Goal: Task Accomplishment & Management: Complete application form

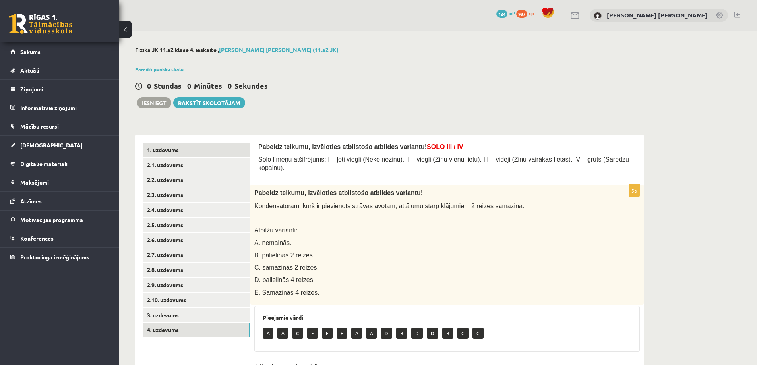
click at [166, 152] on link "1. uzdevums" at bounding box center [196, 150] width 107 height 15
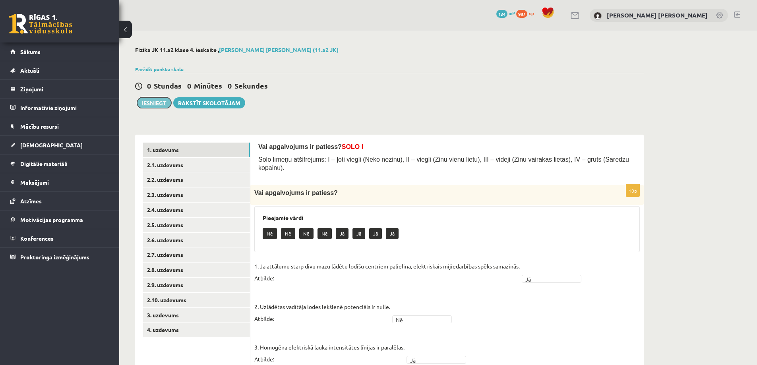
click at [163, 100] on button "Iesniegt" at bounding box center [154, 102] width 34 height 11
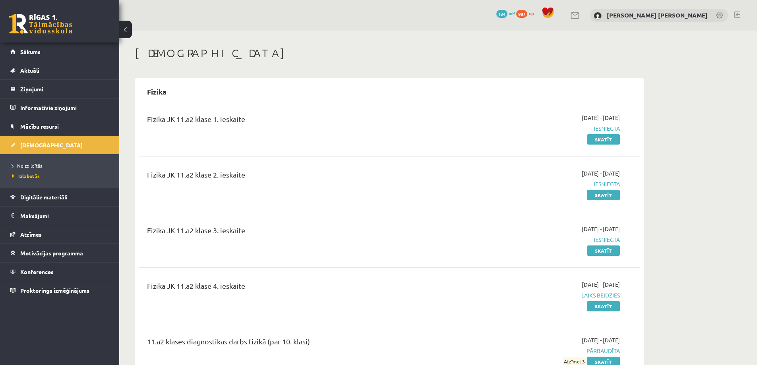
scroll to position [79, 0]
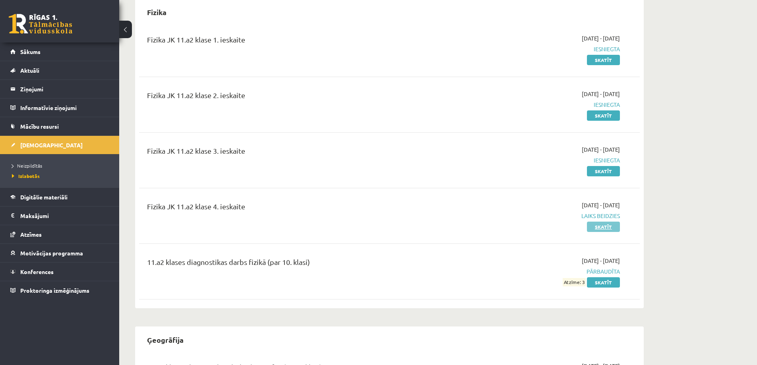
click at [596, 227] on link "Skatīt" at bounding box center [603, 227] width 33 height 10
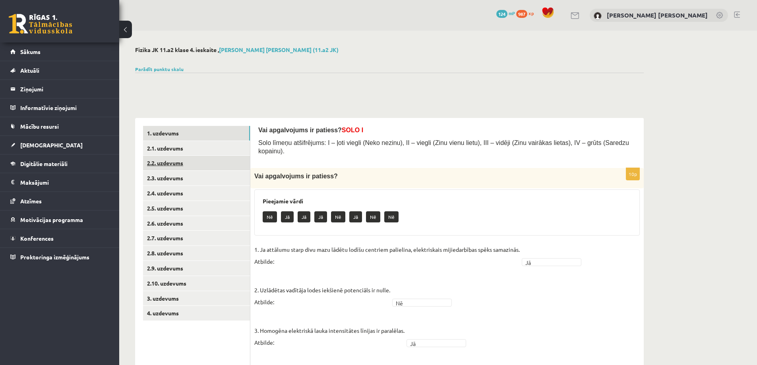
click at [180, 165] on link "2.2. uzdevums" at bounding box center [196, 163] width 107 height 15
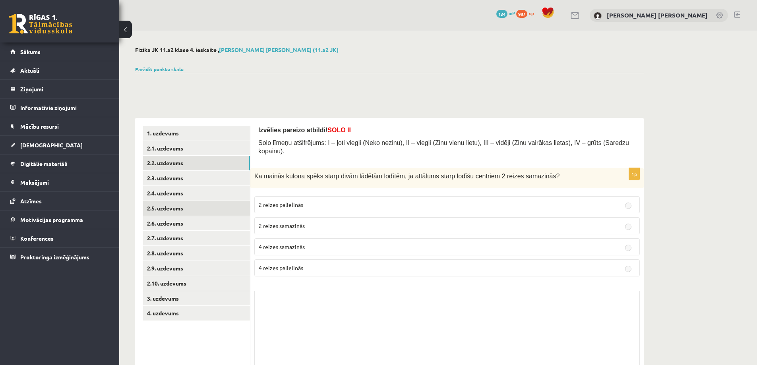
scroll to position [25, 0]
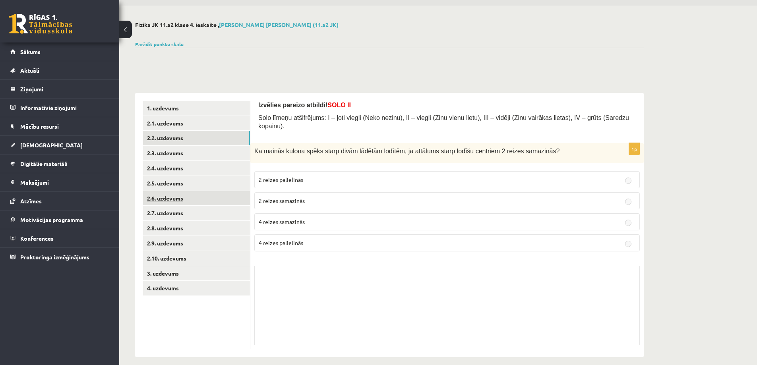
click at [202, 203] on link "2.6. uzdevums" at bounding box center [196, 198] width 107 height 15
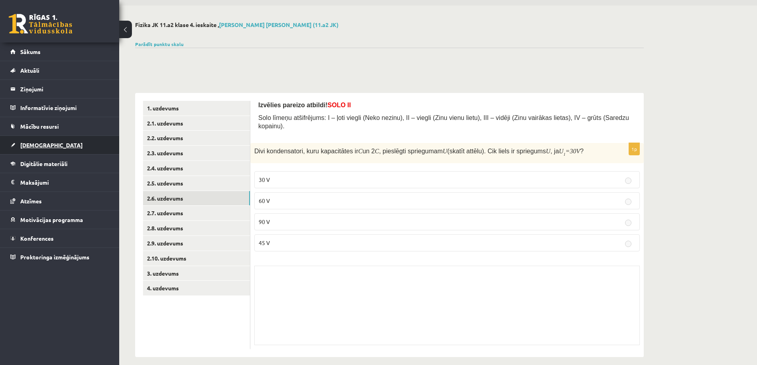
click at [41, 150] on link "[DEMOGRAPHIC_DATA]" at bounding box center [59, 145] width 99 height 18
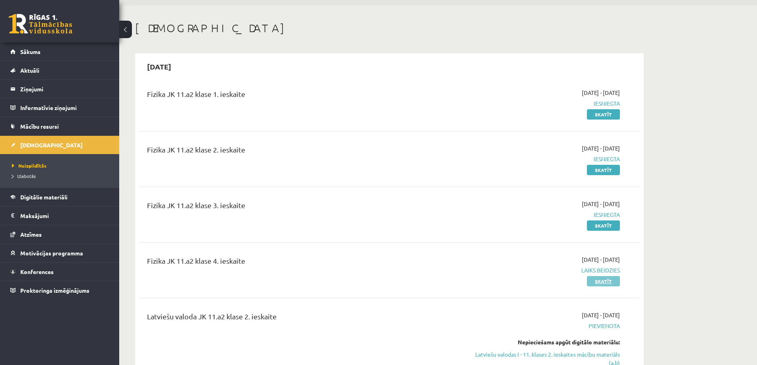
click at [602, 280] on link "Skatīt" at bounding box center [603, 281] width 33 height 10
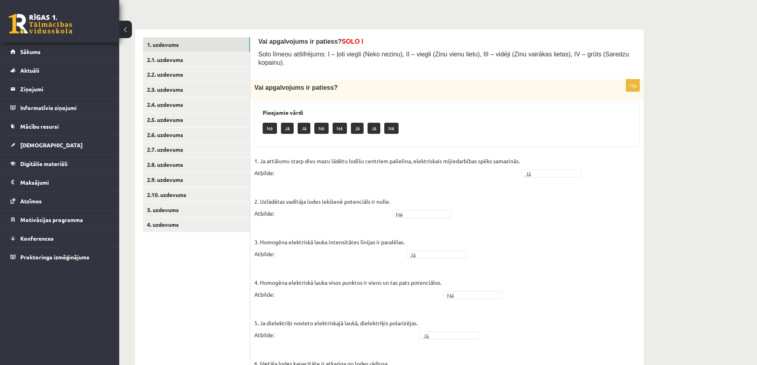
scroll to position [9, 0]
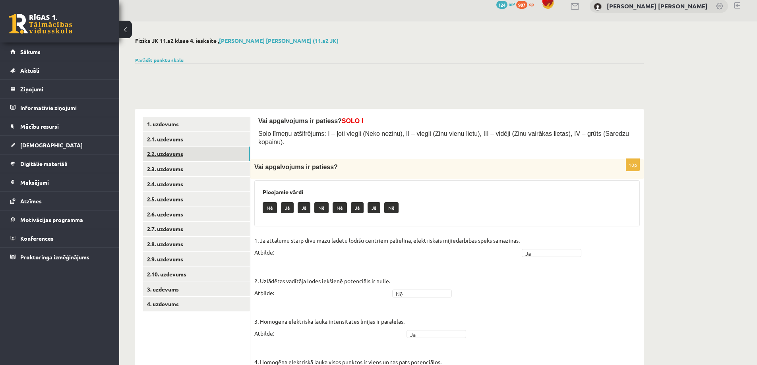
click at [184, 147] on link "2.2. uzdevums" at bounding box center [196, 154] width 107 height 15
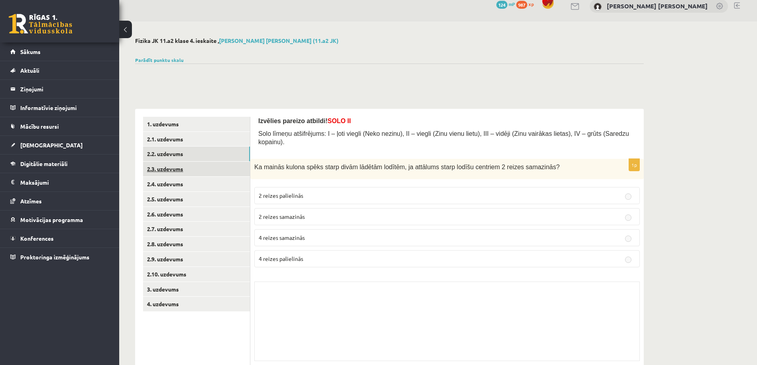
scroll to position [25, 0]
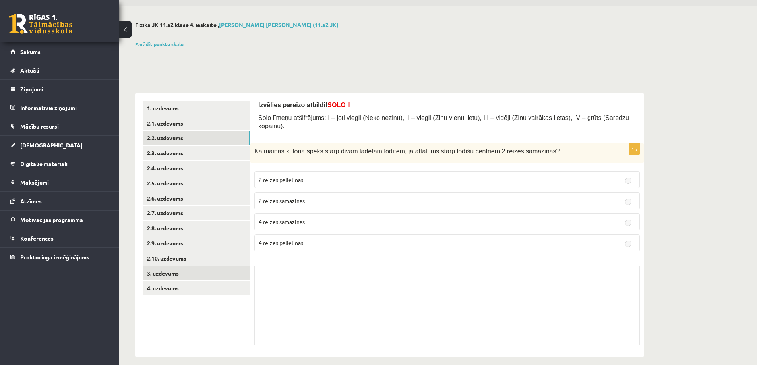
click at [201, 274] on link "3. uzdevums" at bounding box center [196, 273] width 107 height 15
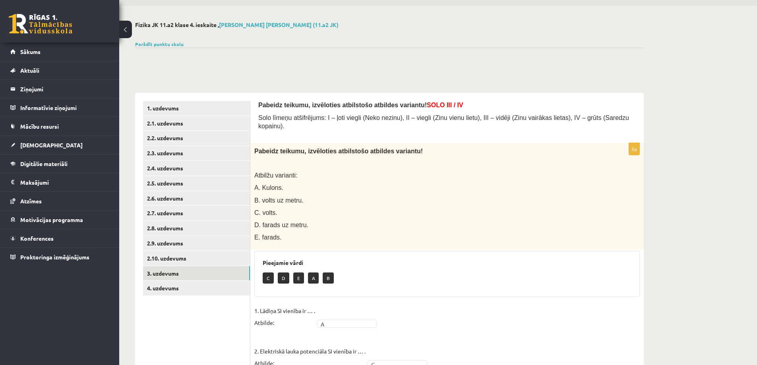
scroll to position [267, 0]
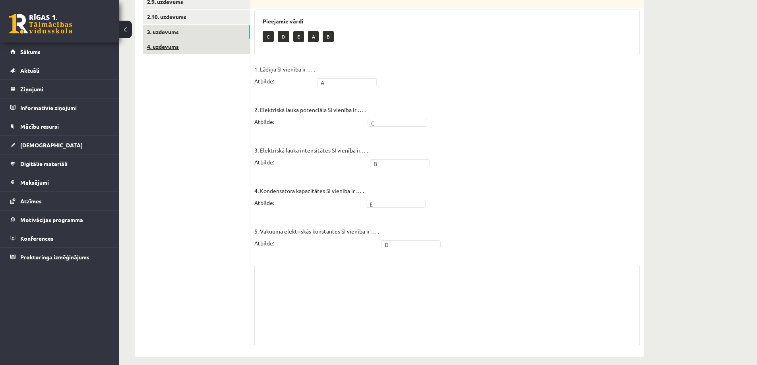
click at [192, 46] on link "4. uzdevums" at bounding box center [196, 46] width 107 height 15
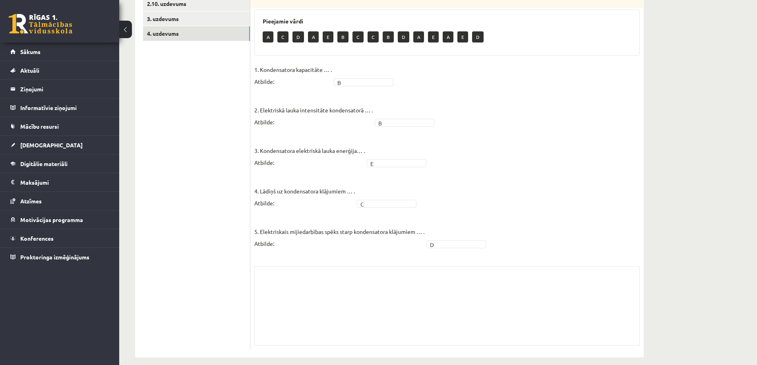
scroll to position [0, 0]
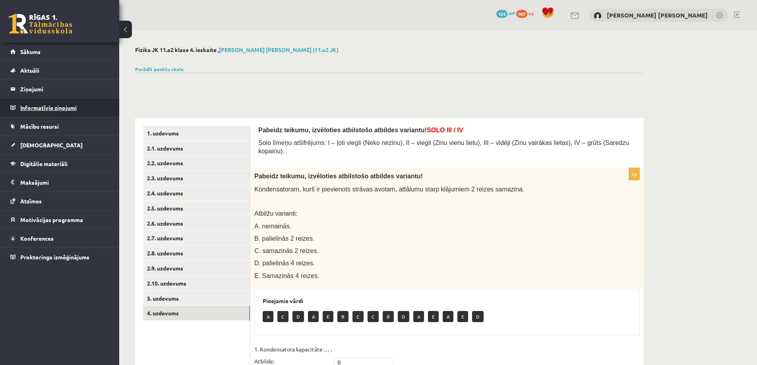
click at [62, 105] on legend "Informatīvie ziņojumi 0" at bounding box center [64, 108] width 89 height 18
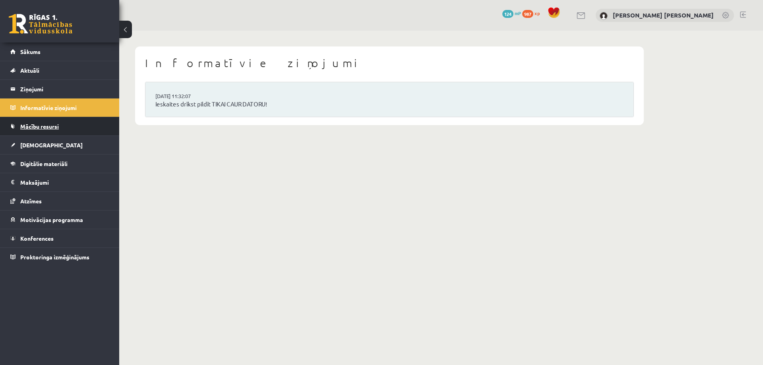
click at [50, 127] on span "Mācību resursi" at bounding box center [39, 126] width 39 height 7
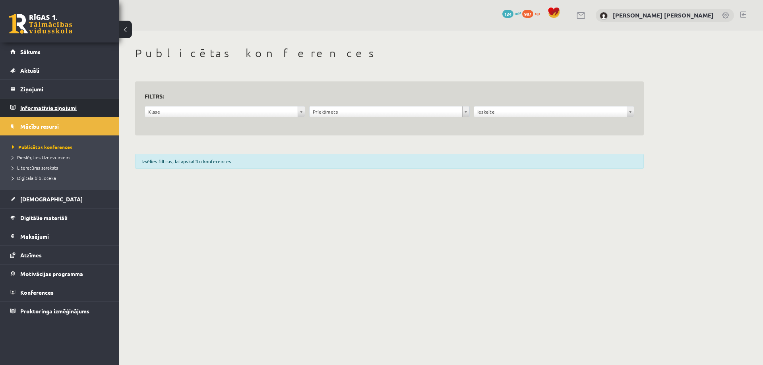
click at [50, 104] on legend "Informatīvie ziņojumi 0" at bounding box center [64, 108] width 89 height 18
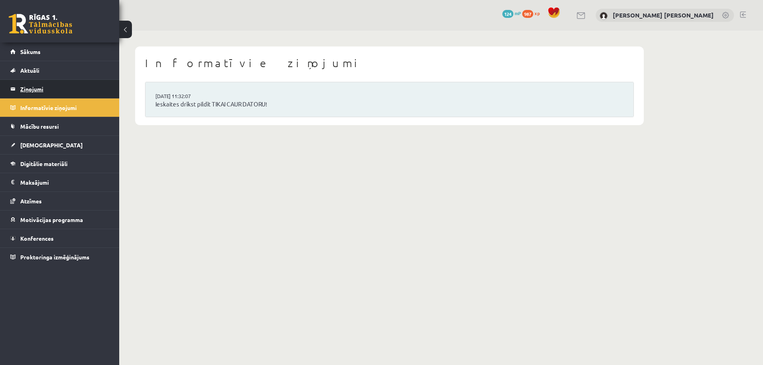
click at [46, 91] on legend "Ziņojumi 0" at bounding box center [64, 89] width 89 height 18
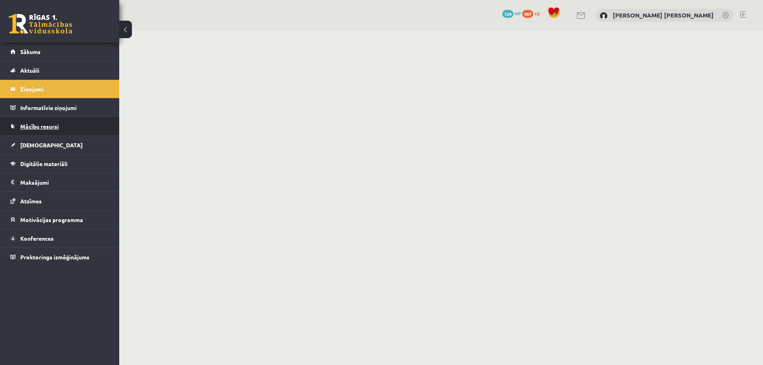
click at [47, 134] on link "Mācību resursi" at bounding box center [59, 126] width 99 height 18
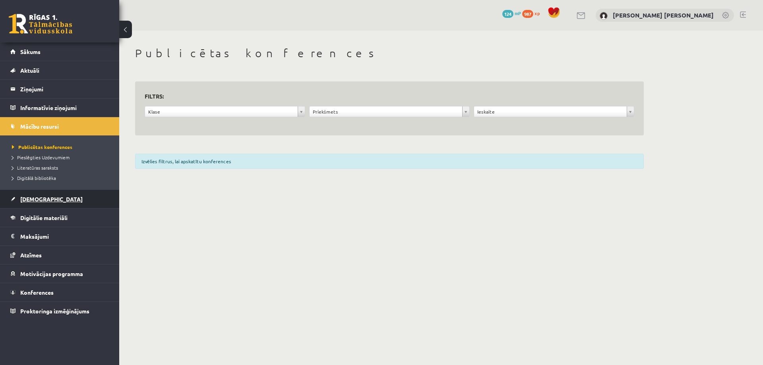
click at [42, 199] on span "[DEMOGRAPHIC_DATA]" at bounding box center [51, 198] width 62 height 7
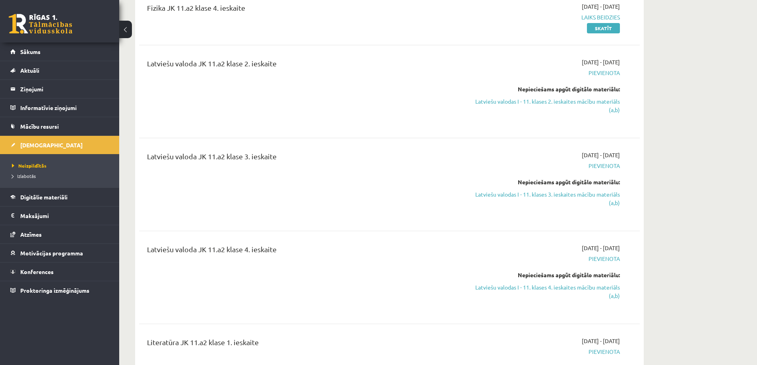
scroll to position [238, 0]
